Goal: Find specific fact: Find specific fact

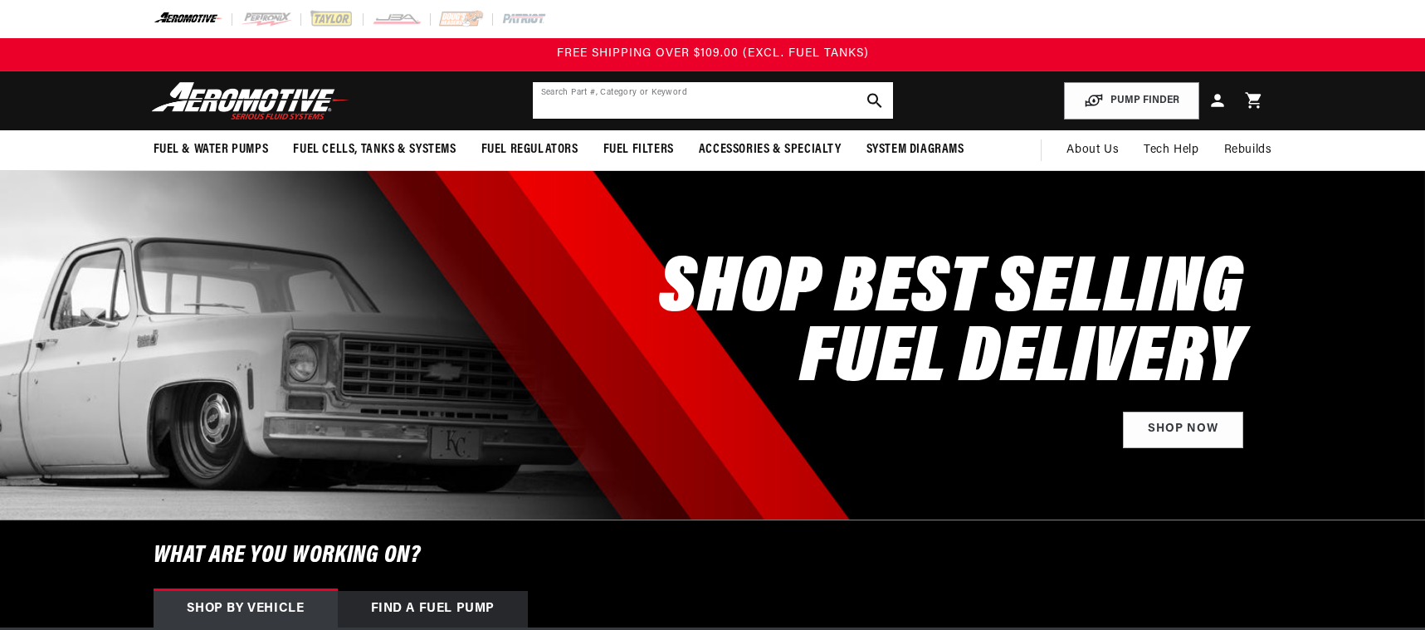
drag, startPoint x: 0, startPoint y: 0, endPoint x: 755, endPoint y: 97, distance: 760.8
click at [755, 97] on input "text" at bounding box center [713, 100] width 360 height 37
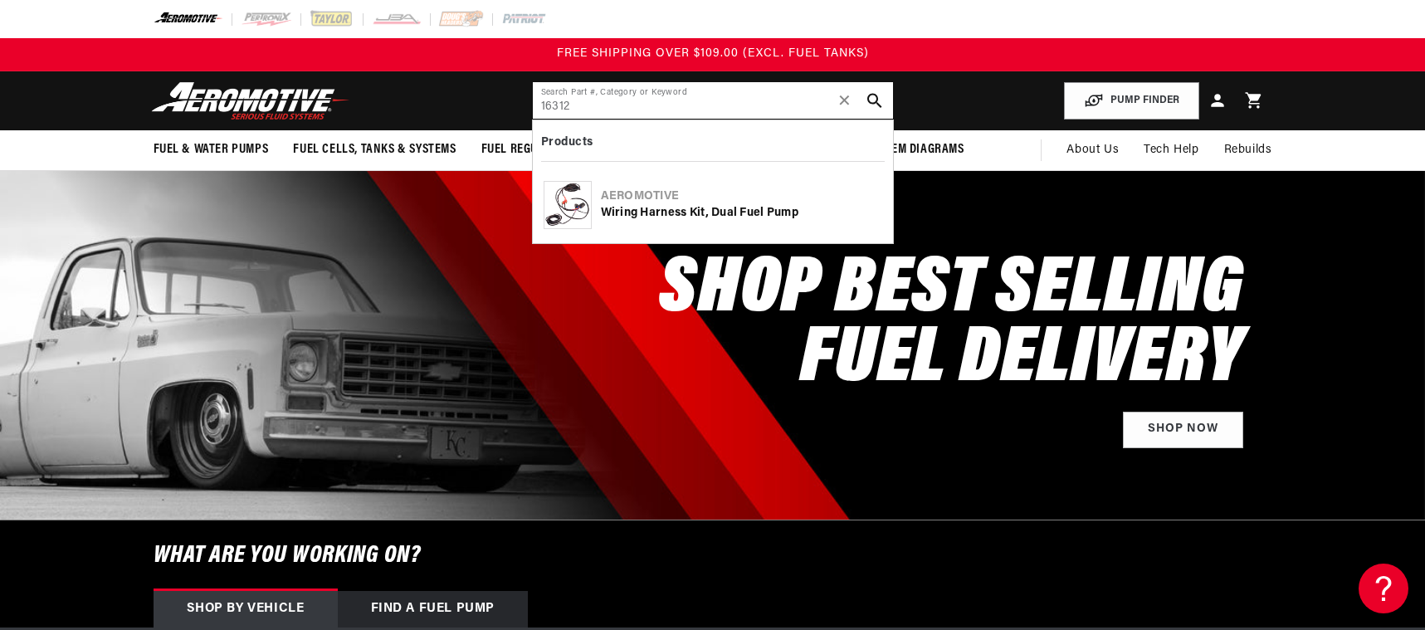
type input "16312"
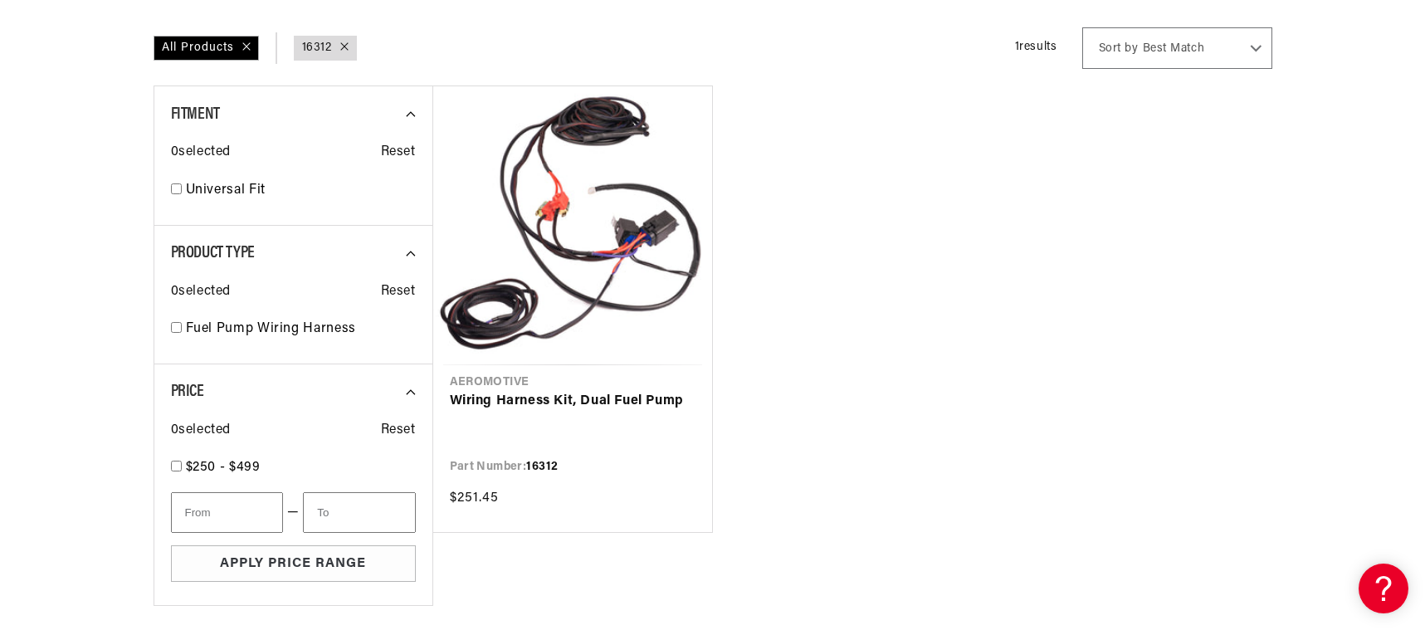
scroll to position [249, 0]
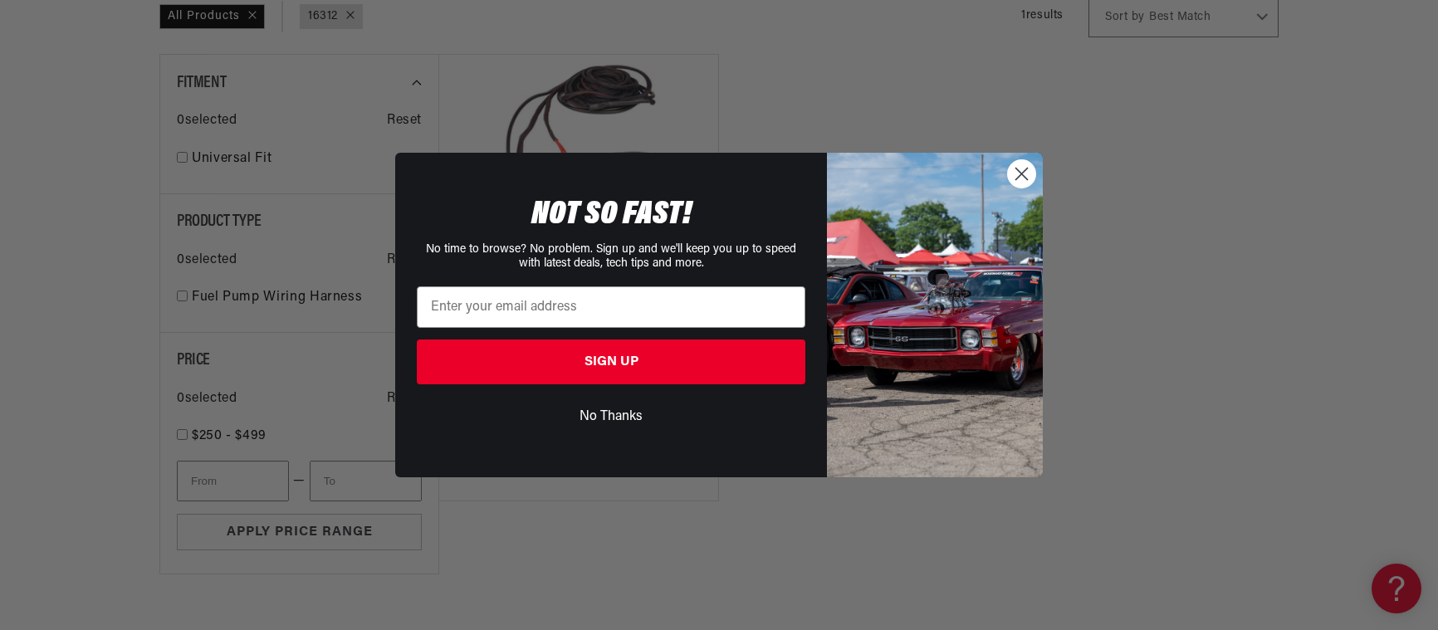
click at [1023, 170] on circle "Close dialog" at bounding box center [1021, 173] width 27 height 27
